Goal: Find specific page/section: Find specific page/section

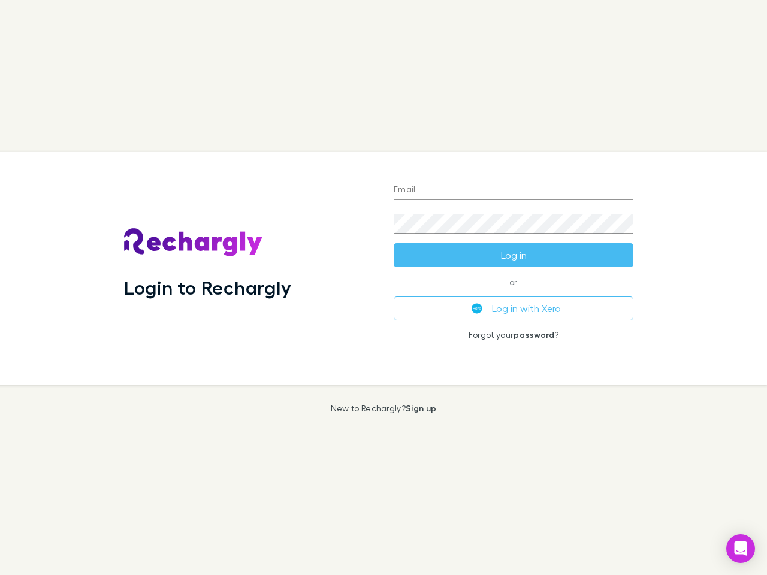
click at [384, 288] on div "Login to Rechargly" at bounding box center [249, 268] width 270 height 232
click at [514, 191] on input "Email" at bounding box center [514, 190] width 240 height 19
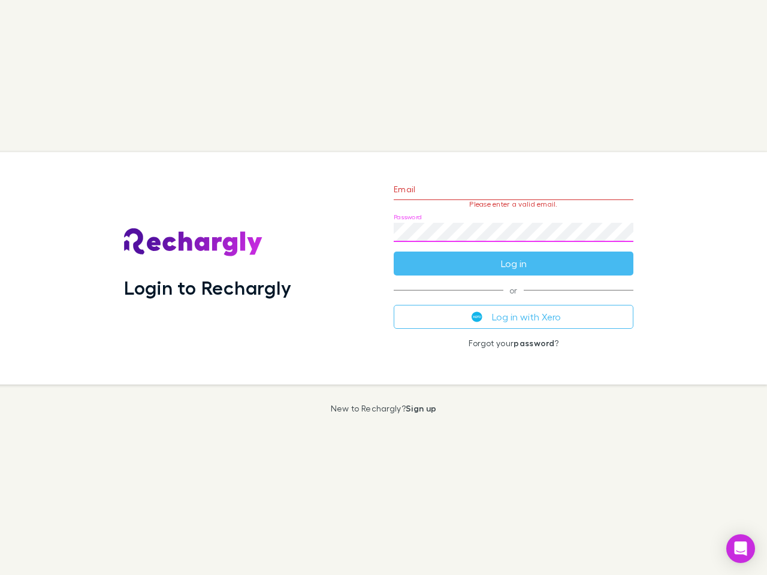
click at [514, 255] on form "Email Please enter a valid email. Password Log in" at bounding box center [514, 223] width 240 height 104
click at [514, 309] on div "Email Please enter a valid email. Password Log in or Log in with Xero Forgot yo…" at bounding box center [513, 268] width 259 height 232
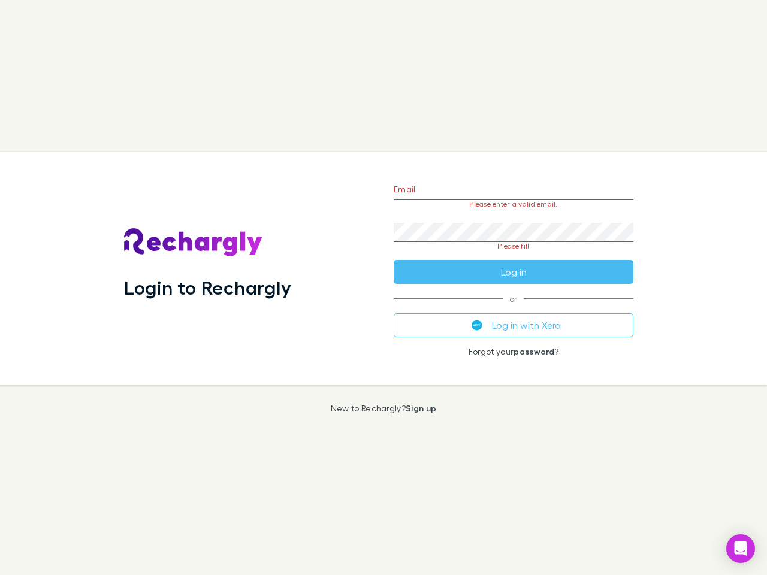
click at [741, 549] on icon "Open Intercom Messenger" at bounding box center [741, 549] width 13 height 14
